Goal: Information Seeking & Learning: Learn about a topic

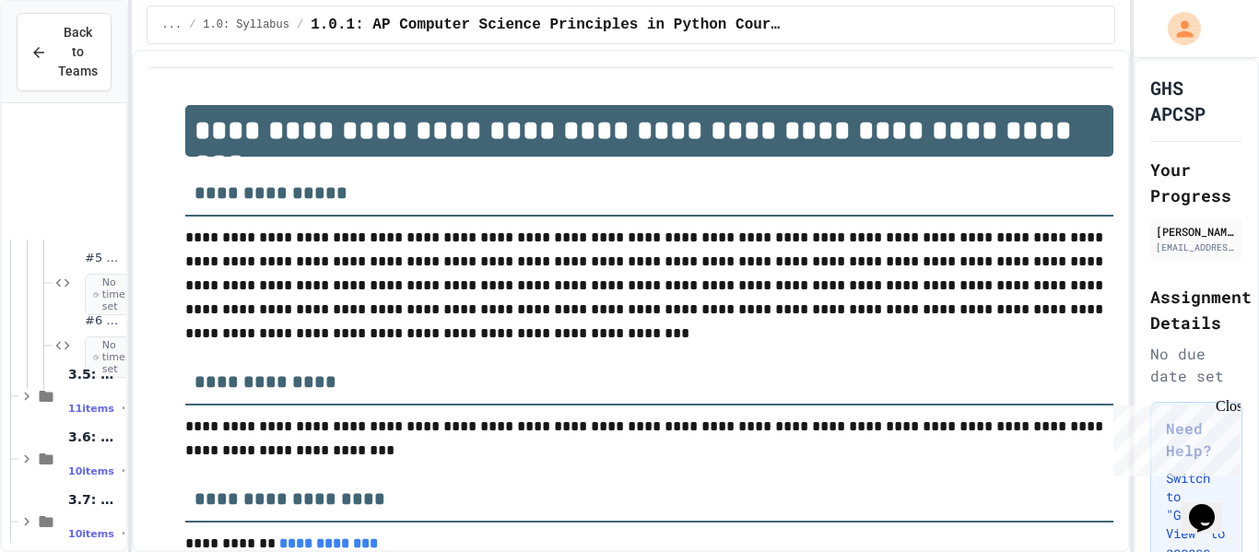
scroll to position [1345, 0]
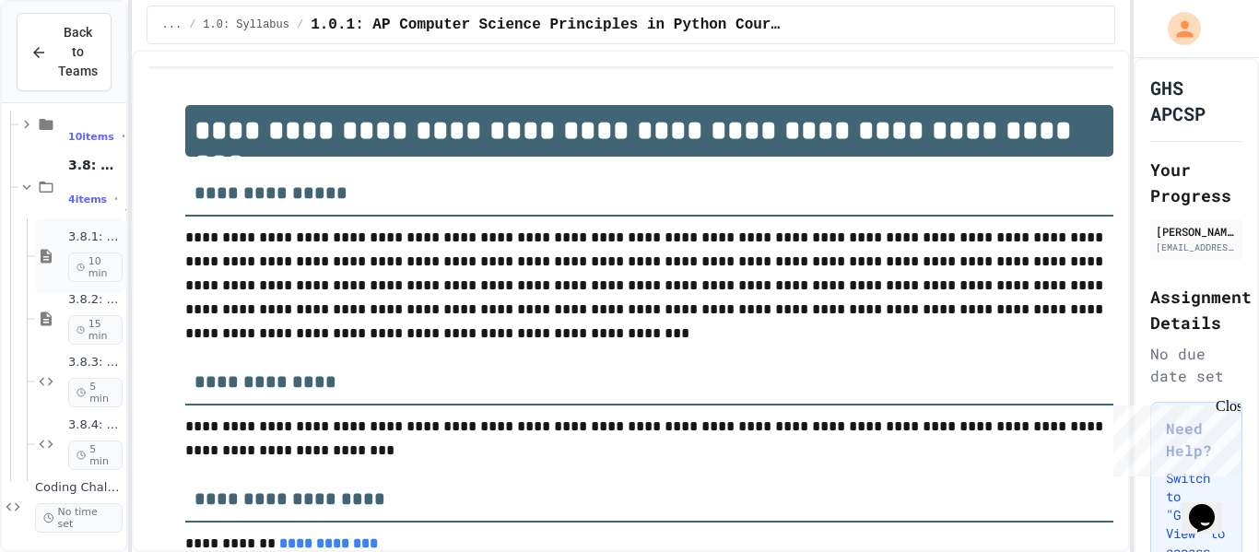
click at [78, 234] on span "3.8.1: Graphics in Python" at bounding box center [95, 238] width 54 height 16
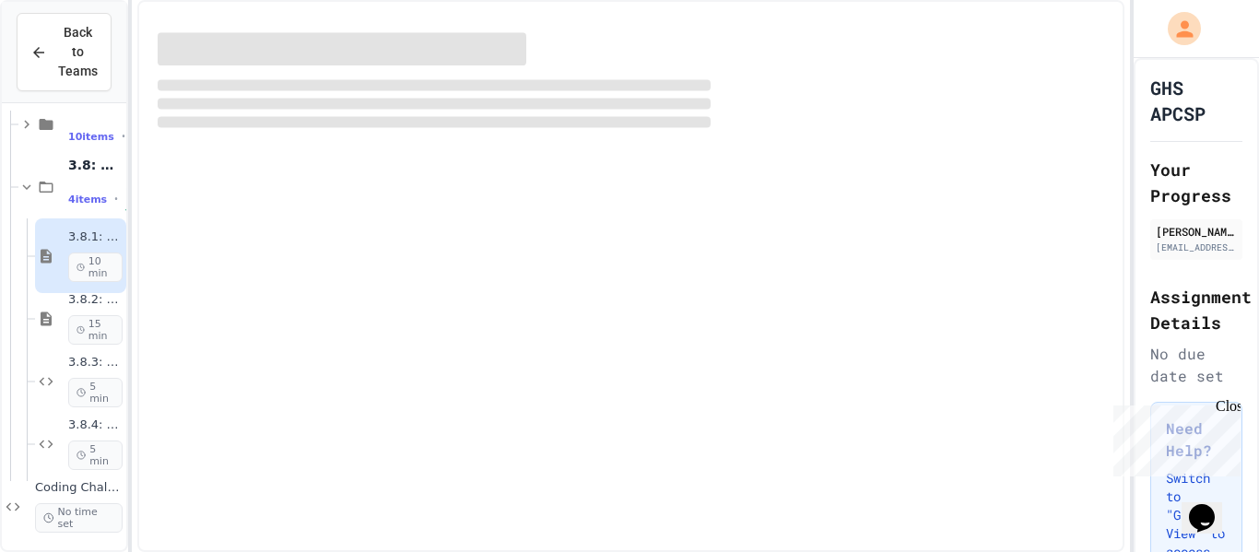
scroll to position [1323, 0]
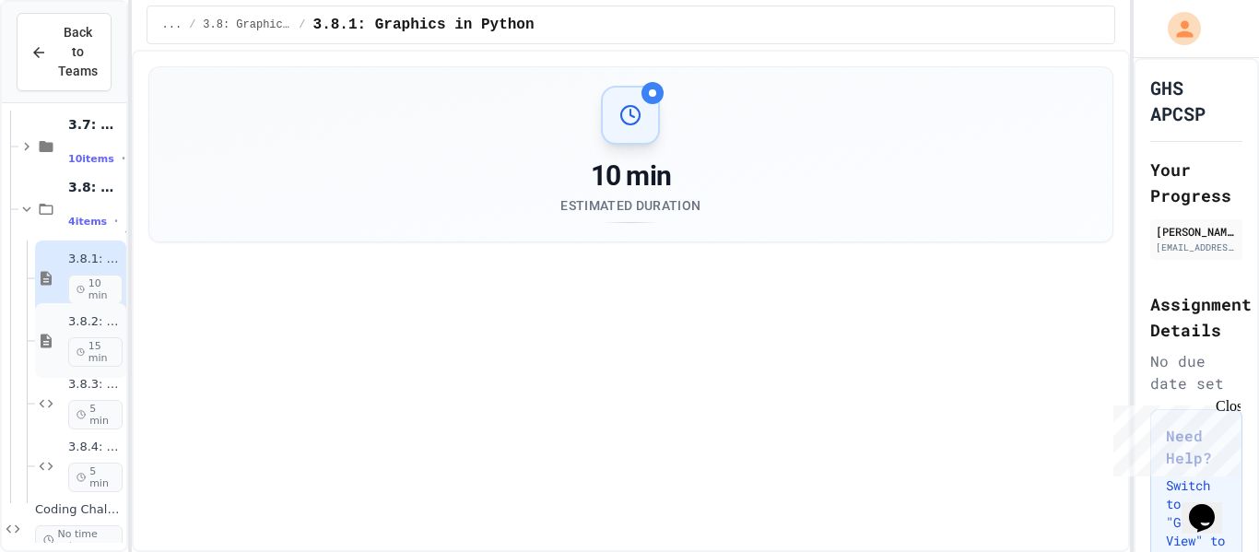
click at [98, 357] on span "15 min" at bounding box center [95, 351] width 54 height 29
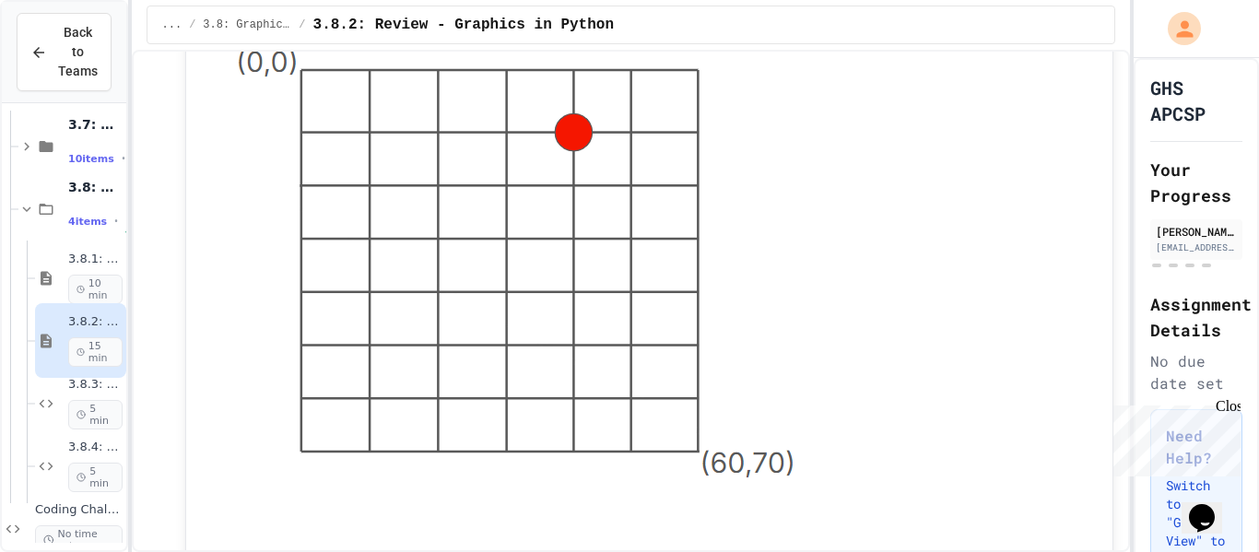
scroll to position [535, 0]
